Goal: Information Seeking & Learning: Find specific fact

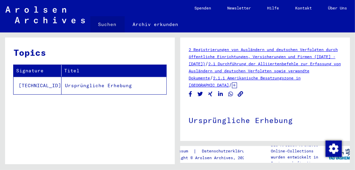
click at [110, 24] on link "Suchen" at bounding box center [107, 24] width 35 height 16
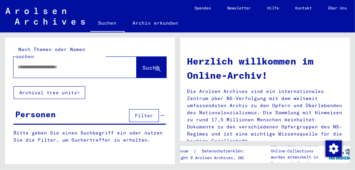
click at [63, 64] on input "text" at bounding box center [67, 67] width 99 height 7
type input "****"
click at [71, 86] on button "Archival tree units" at bounding box center [50, 92] width 72 height 13
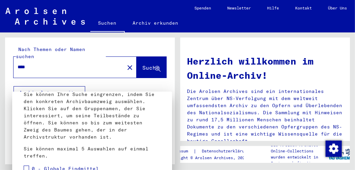
scroll to position [50, 0]
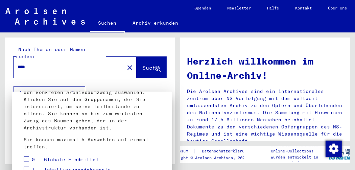
click at [31, 155] on div "0 - Globale Findmittel" at bounding box center [61, 160] width 75 height 10
click at [29, 157] on span at bounding box center [26, 159] width 5 height 5
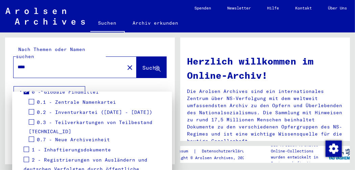
scroll to position [84, 0]
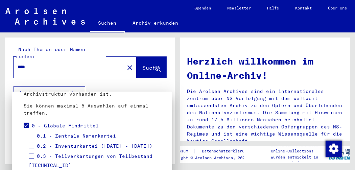
click at [30, 133] on span at bounding box center [31, 135] width 5 height 5
click at [32, 143] on span at bounding box center [31, 145] width 5 height 5
click at [33, 153] on span at bounding box center [31, 155] width 5 height 5
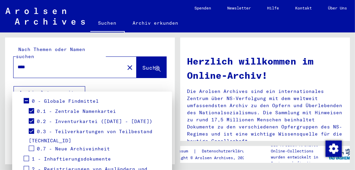
scroll to position [118, 0]
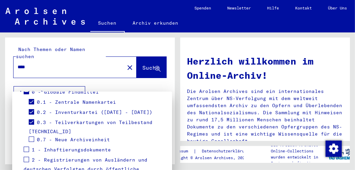
click at [33, 137] on span at bounding box center [31, 139] width 5 height 5
click at [26, 147] on span at bounding box center [26, 149] width 5 height 5
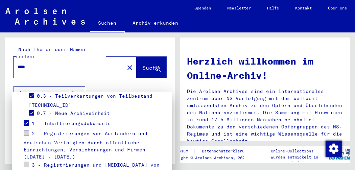
scroll to position [152, 0]
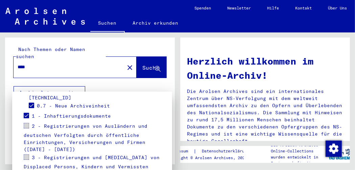
click at [28, 123] on span at bounding box center [26, 125] width 5 height 5
click at [24, 123] on span at bounding box center [26, 125] width 5 height 5
click at [25, 155] on span at bounding box center [26, 157] width 5 height 5
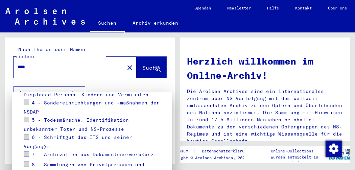
scroll to position [233, 0]
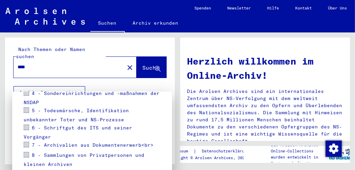
click at [115, 62] on div at bounding box center [177, 85] width 355 height 170
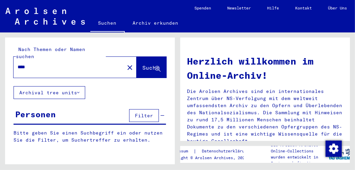
click at [81, 86] on button "Archival tree units" at bounding box center [50, 92] width 72 height 13
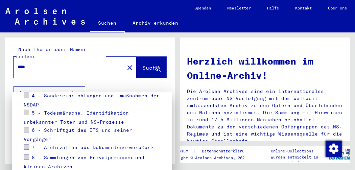
scroll to position [186, 0]
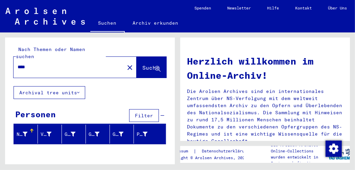
click at [78, 90] on icon at bounding box center [78, 92] width 2 height 5
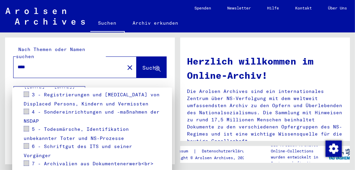
scroll to position [173, 0]
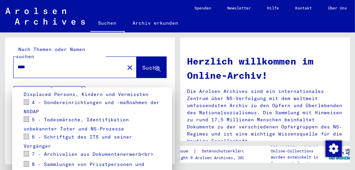
click at [226, 47] on div at bounding box center [177, 85] width 355 height 170
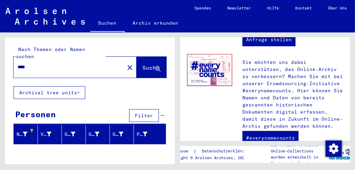
scroll to position [406, 0]
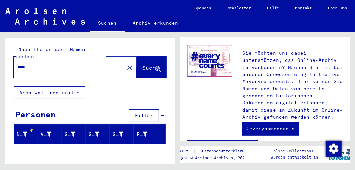
click at [142, 64] on span "Suche" at bounding box center [150, 67] width 17 height 7
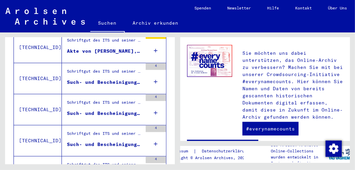
scroll to position [305, 0]
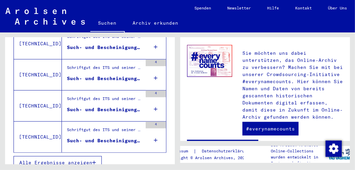
click at [80, 158] on button "Alle Ergebnisse anzeigen" at bounding box center [58, 162] width 88 height 13
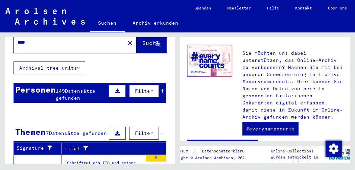
scroll to position [34, 0]
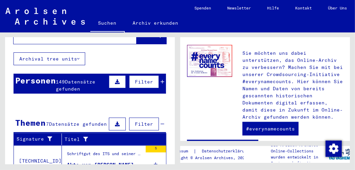
click at [68, 79] on span "Datensätze gefunden" at bounding box center [76, 85] width 40 height 13
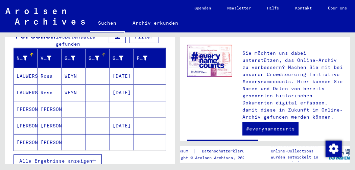
scroll to position [102, 0]
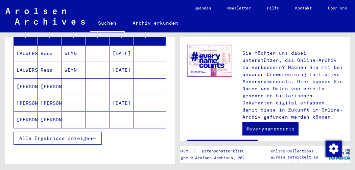
click at [82, 135] on span "Alle Ergebnisse anzeigen" at bounding box center [55, 138] width 73 height 6
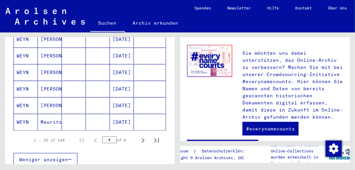
scroll to position [474, 0]
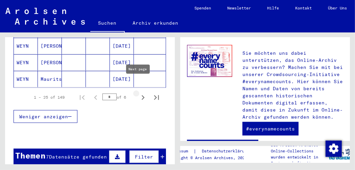
click at [138, 93] on icon "Next page" at bounding box center [142, 97] width 9 height 9
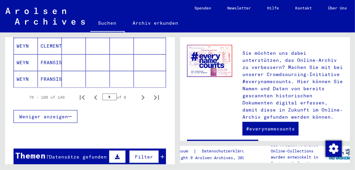
click at [138, 93] on icon "Next page" at bounding box center [142, 97] width 9 height 9
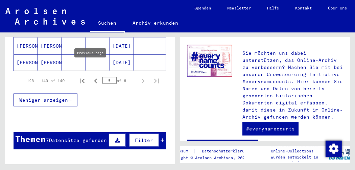
click at [91, 76] on icon "Previous page" at bounding box center [95, 80] width 9 height 9
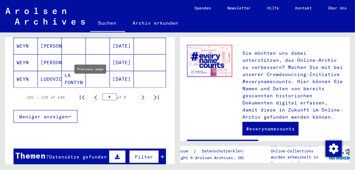
click at [92, 93] on icon "Previous page" at bounding box center [95, 97] width 9 height 9
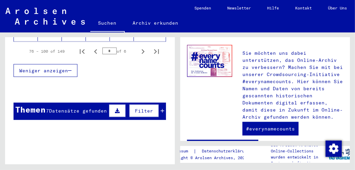
scroll to position [508, 0]
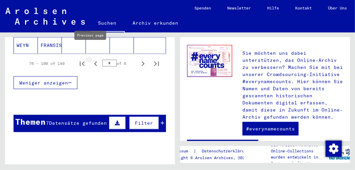
click at [94, 62] on icon "Previous page" at bounding box center [95, 64] width 3 height 5
type input "*"
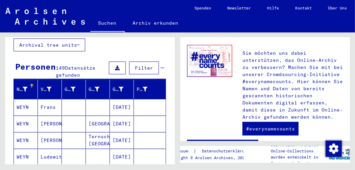
scroll to position [34, 0]
